Goal: Navigation & Orientation: Find specific page/section

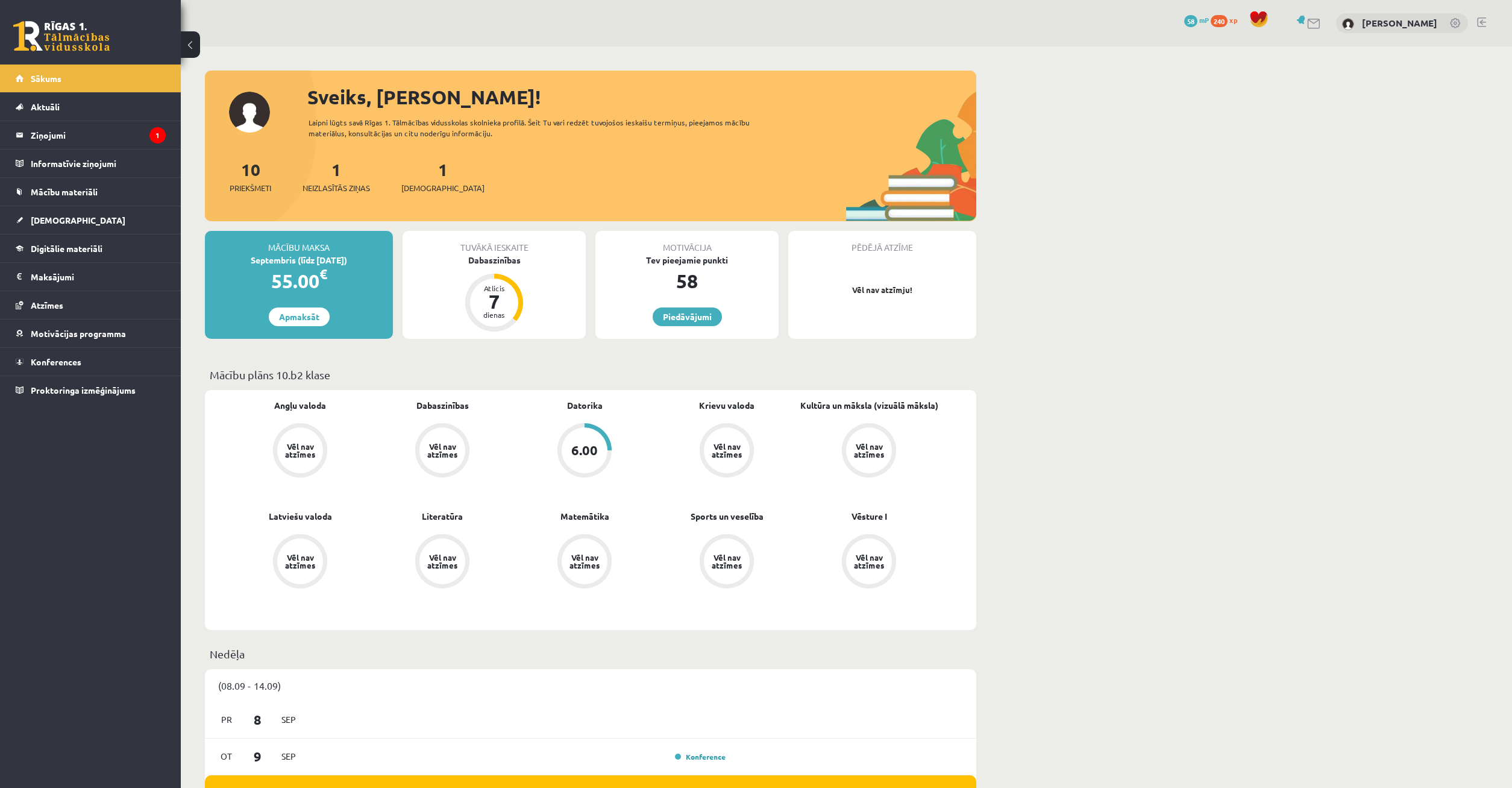
scroll to position [184, 0]
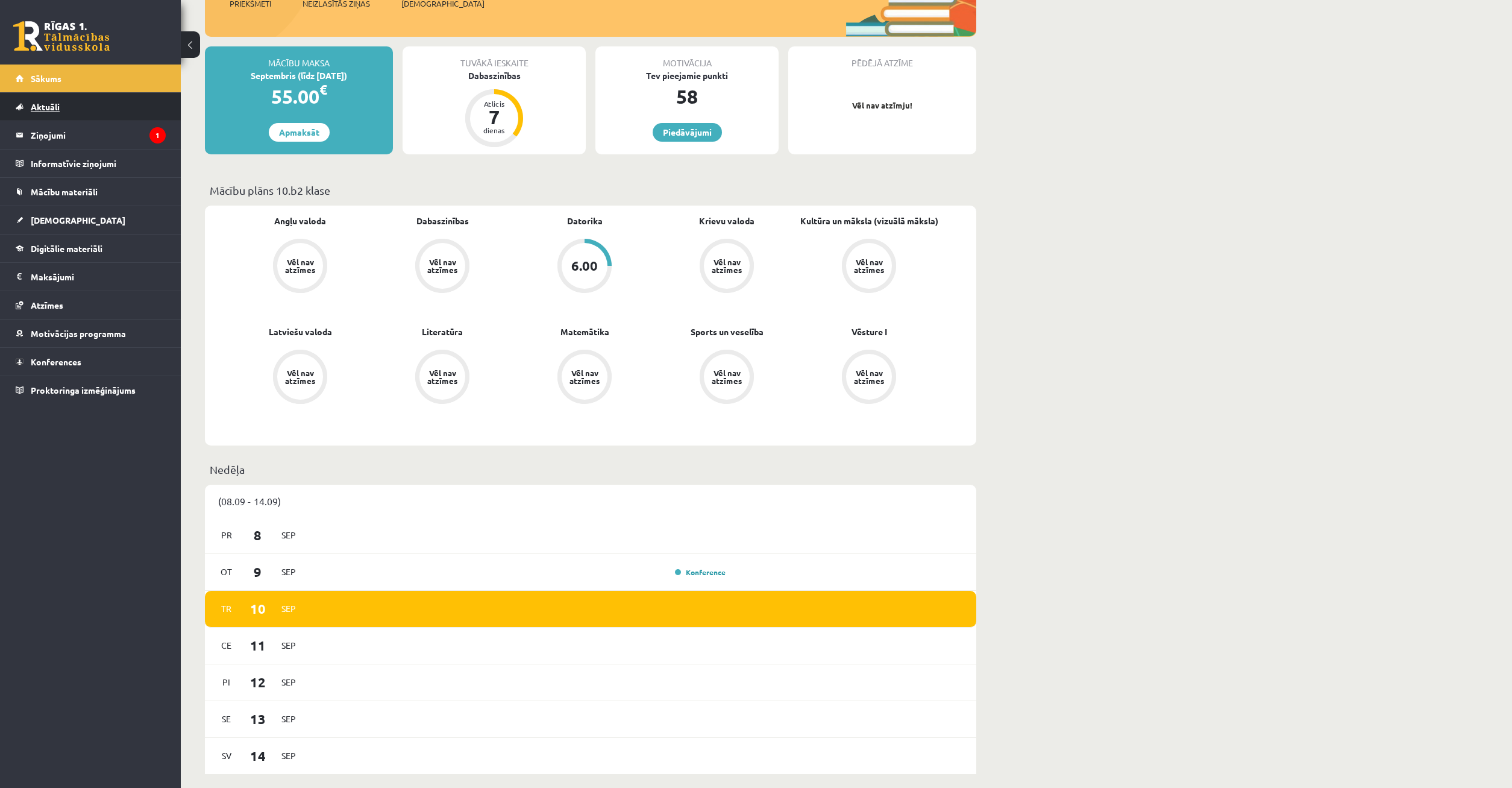
click at [109, 110] on link "Aktuāli" at bounding box center [90, 106] width 150 height 27
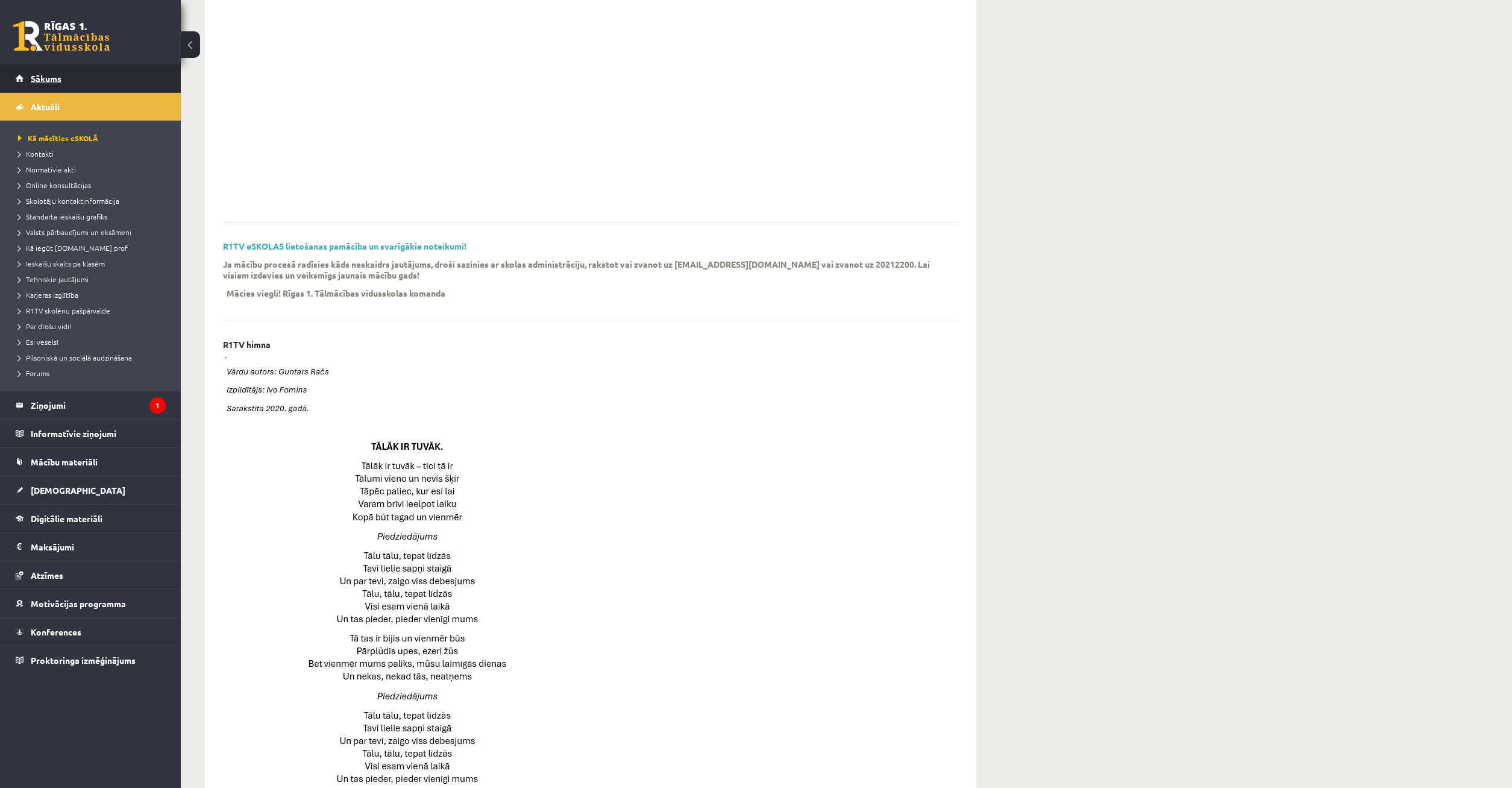
click at [97, 81] on link "Sākums" at bounding box center [90, 78] width 150 height 27
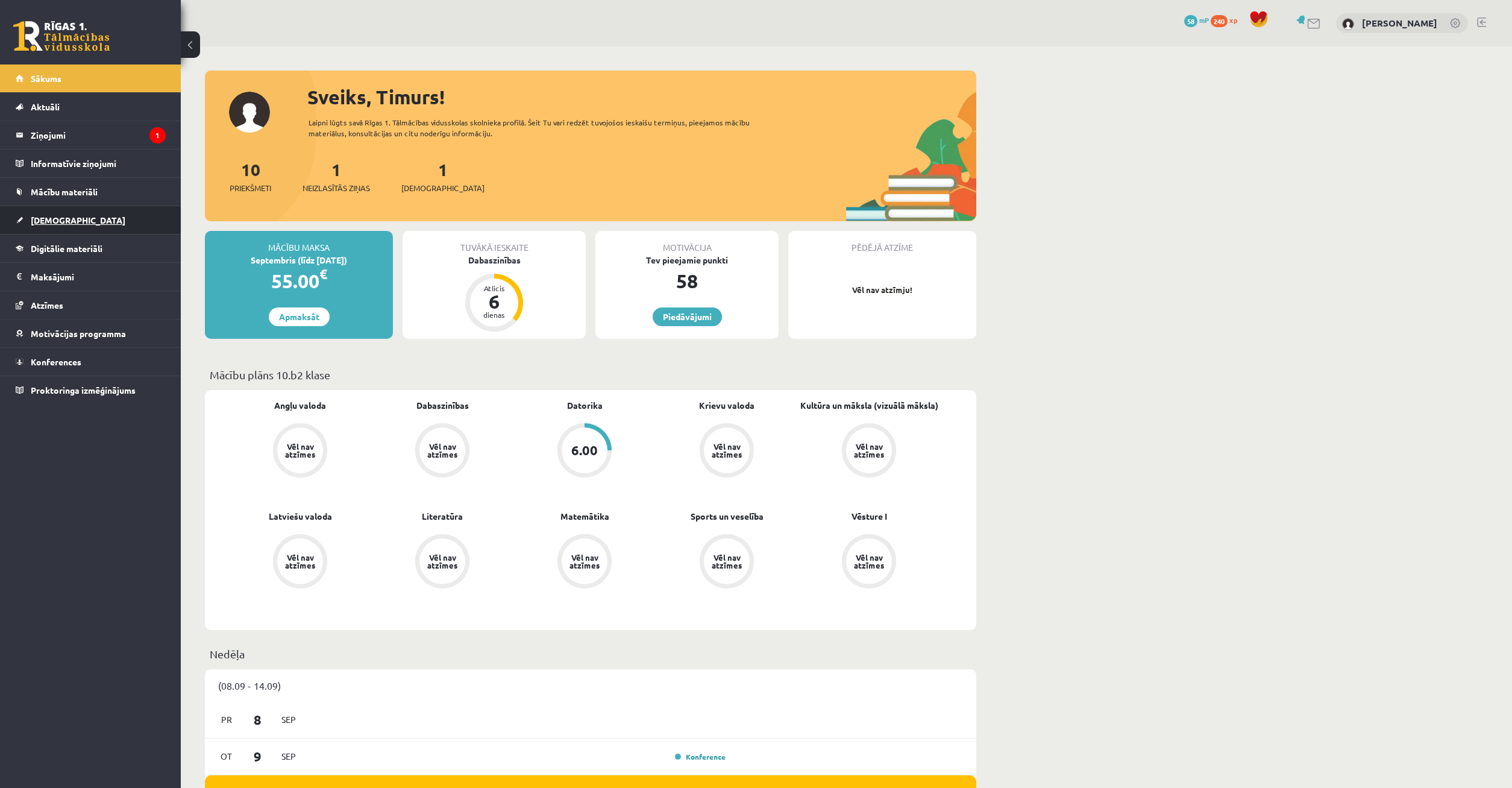
click at [101, 225] on link "[DEMOGRAPHIC_DATA]" at bounding box center [90, 220] width 150 height 27
